Goal: Transaction & Acquisition: Book appointment/travel/reservation

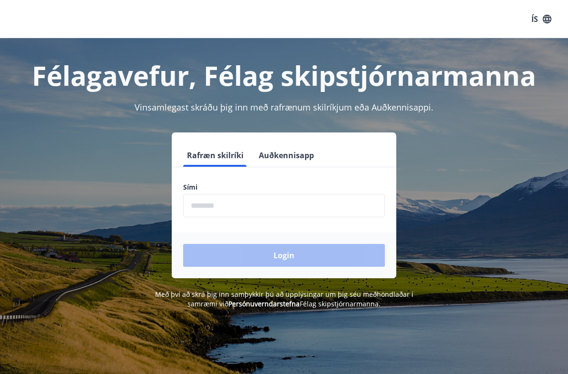
click at [351, 209] on input "phone" at bounding box center [284, 205] width 202 height 23
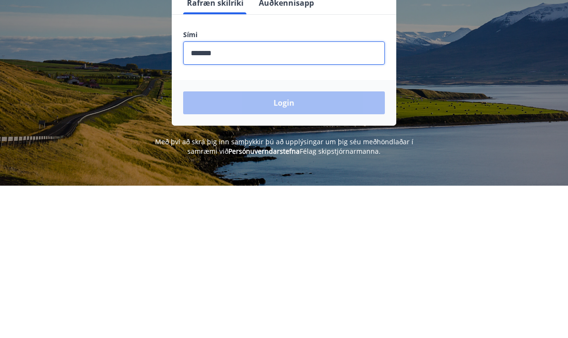
type input "********"
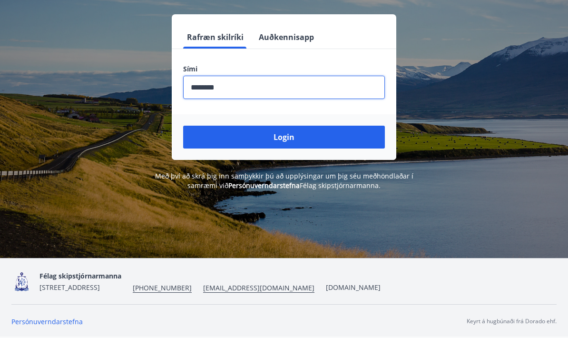
click at [198, 126] on button "Login" at bounding box center [284, 137] width 202 height 23
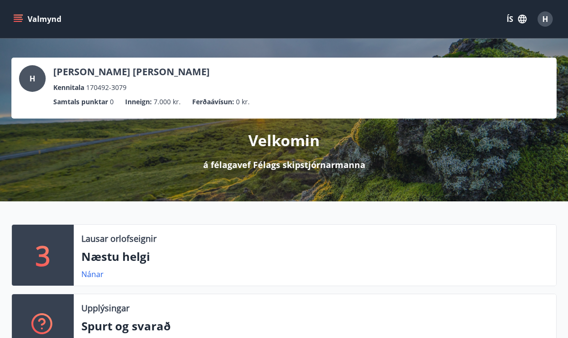
click at [20, 17] on icon "menu" at bounding box center [18, 17] width 9 height 1
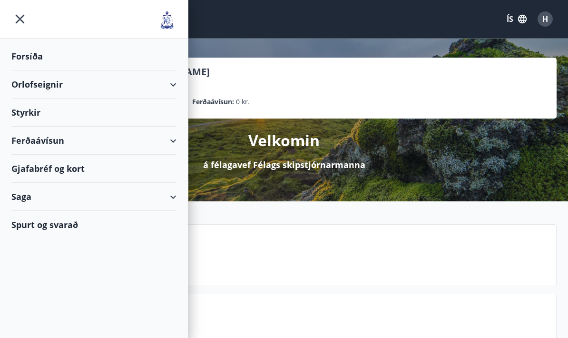
click at [166, 84] on div "Orlofseignir" at bounding box center [93, 84] width 165 height 28
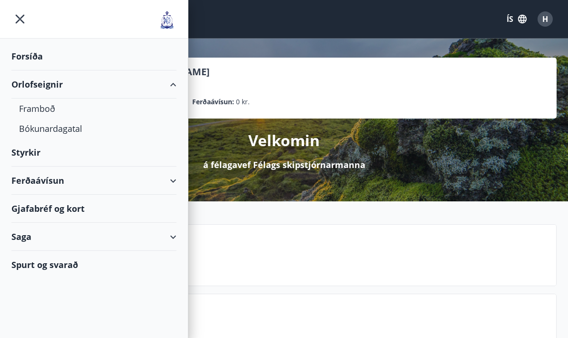
click at [33, 128] on div "Bókunardagatal" at bounding box center [94, 128] width 150 height 20
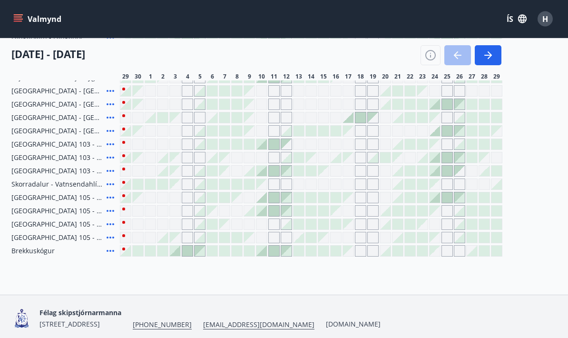
scroll to position [195, 0]
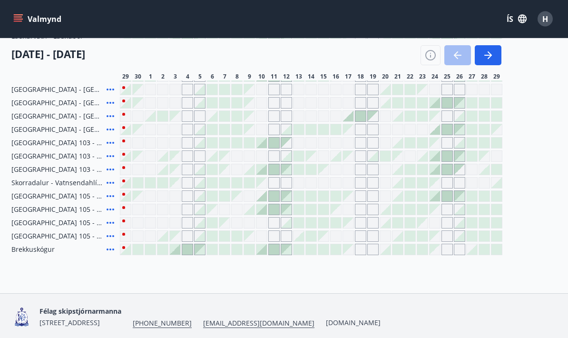
click at [213, 235] on div at bounding box center [212, 236] width 10 height 10
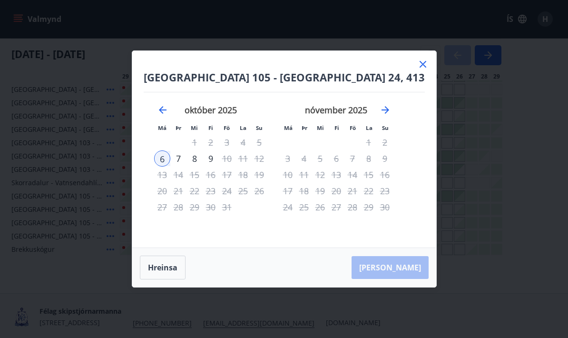
click at [203, 155] on div "8" at bounding box center [195, 158] width 16 height 16
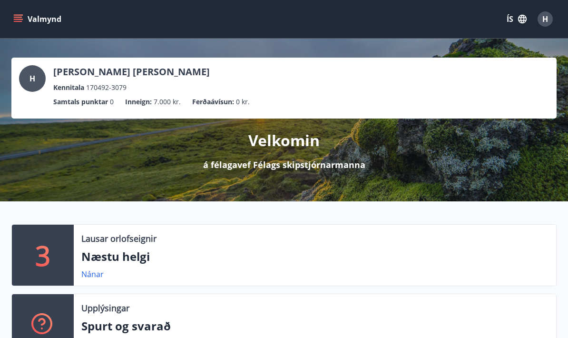
click at [22, 17] on icon "menu" at bounding box center [18, 19] width 10 height 10
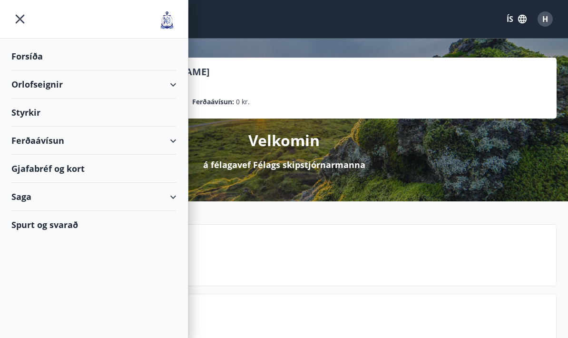
click at [42, 83] on div "Orlofseignir" at bounding box center [93, 84] width 165 height 28
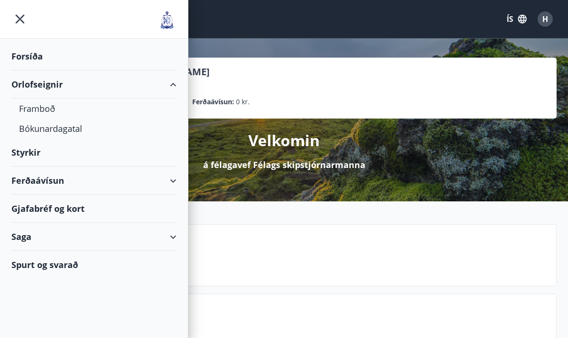
click at [35, 130] on div "Bókunardagatal" at bounding box center [94, 128] width 150 height 20
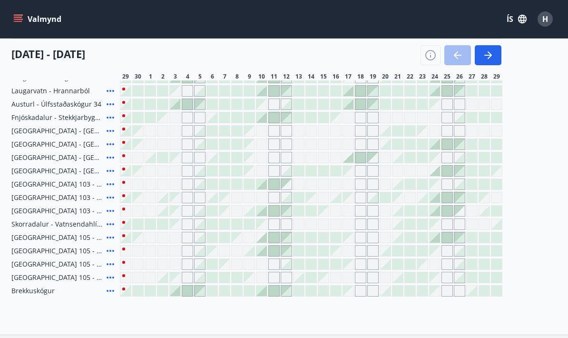
scroll to position [148, 0]
